Goal: Task Accomplishment & Management: Use online tool/utility

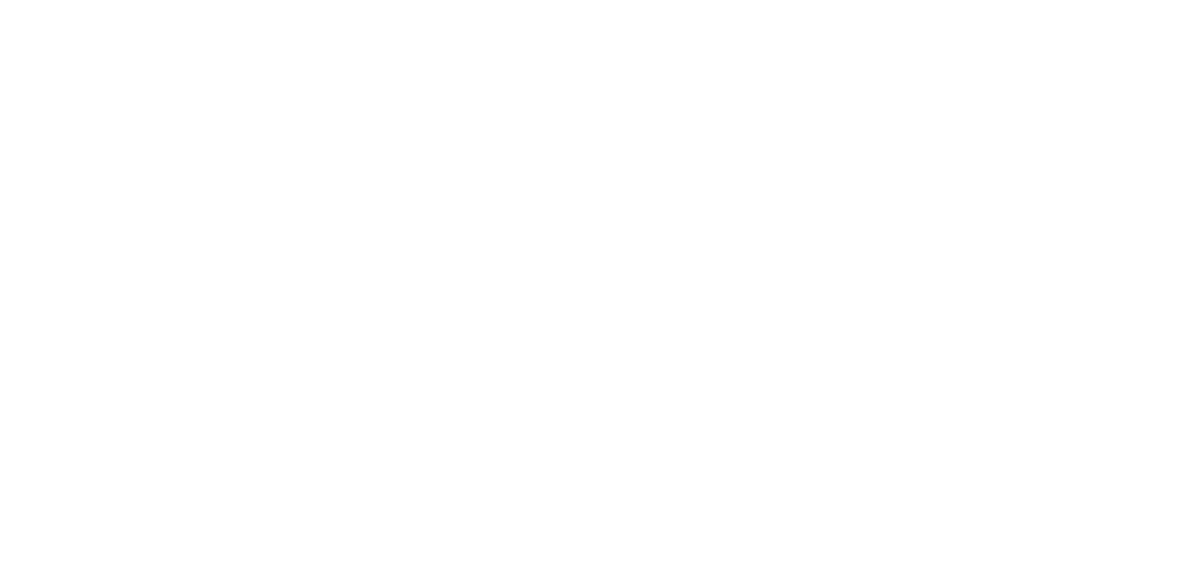
drag, startPoint x: 691, startPoint y: 144, endPoint x: 496, endPoint y: 143, distance: 194.9
